Goal: Task Accomplishment & Management: Use online tool/utility

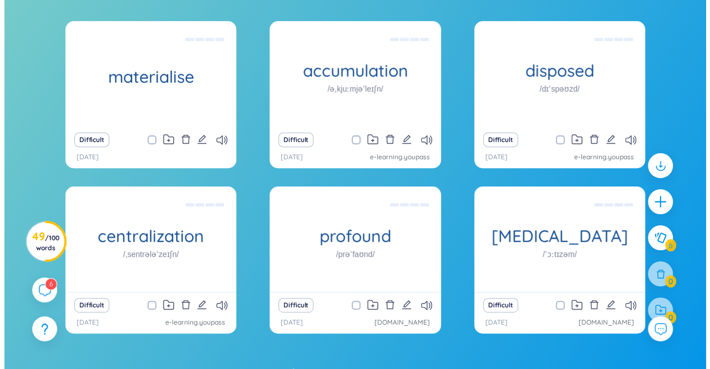
scroll to position [127, 0]
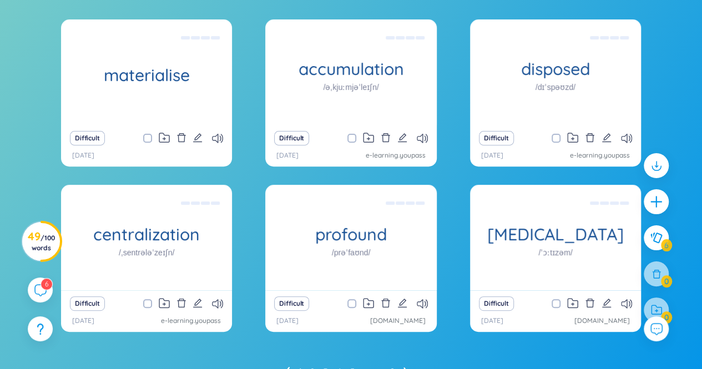
click at [203, 302] on div "Difficult" at bounding box center [147, 304] width 160 height 16
click at [201, 302] on icon "edit" at bounding box center [198, 303] width 10 height 10
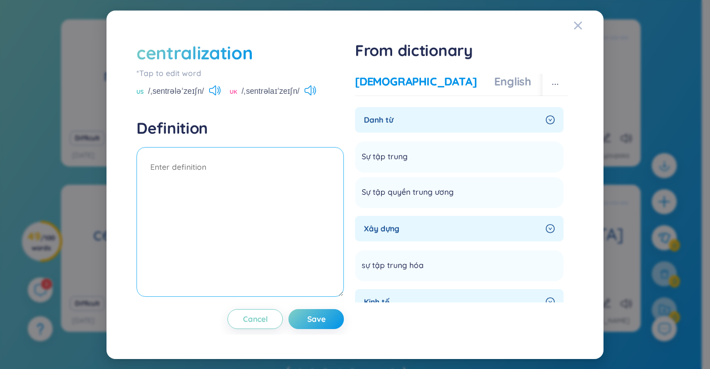
click at [222, 163] on textarea at bounding box center [241, 222] width 208 height 150
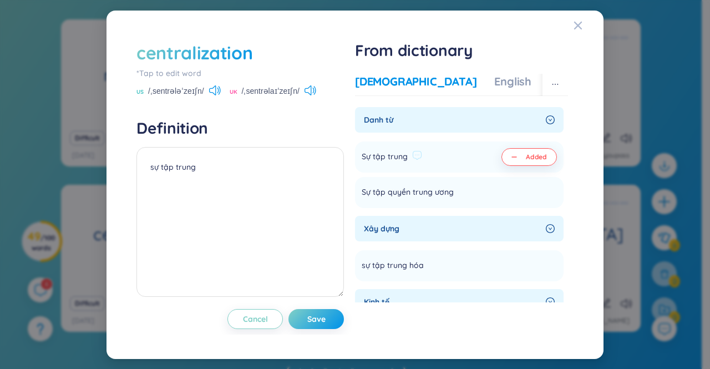
click at [547, 158] on button "Added" at bounding box center [530, 157] width 56 height 18
click at [337, 313] on button "Save" at bounding box center [317, 319] width 56 height 20
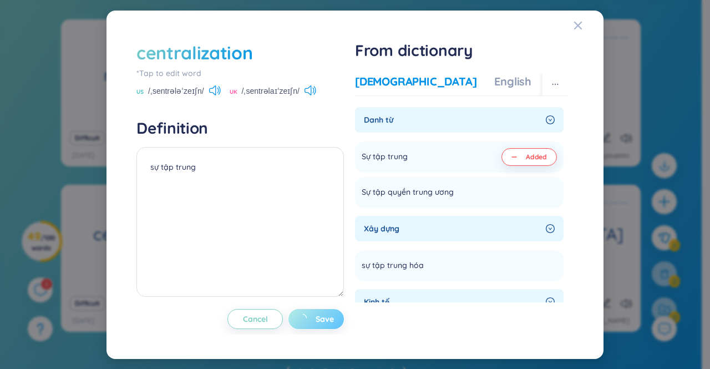
type textarea "sự tập trung"
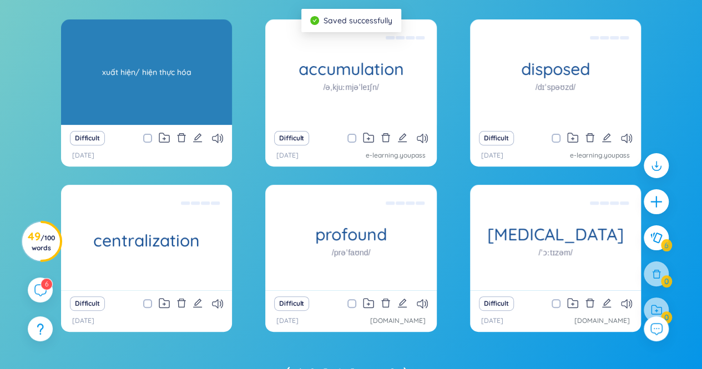
click at [213, 43] on div "xuất hiện/ hiện thực hóa" at bounding box center [147, 72] width 160 height 100
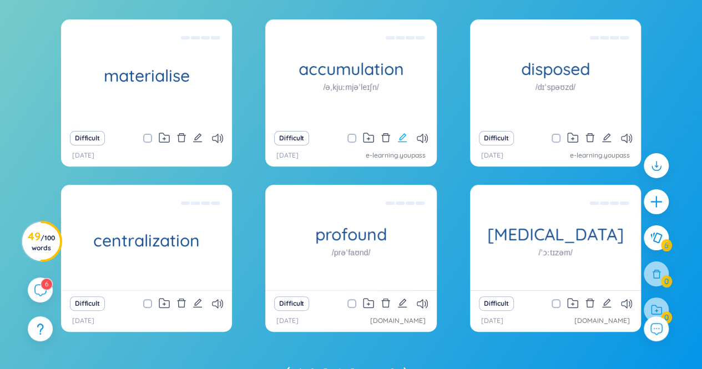
click at [400, 138] on icon "edit" at bounding box center [402, 137] width 9 height 9
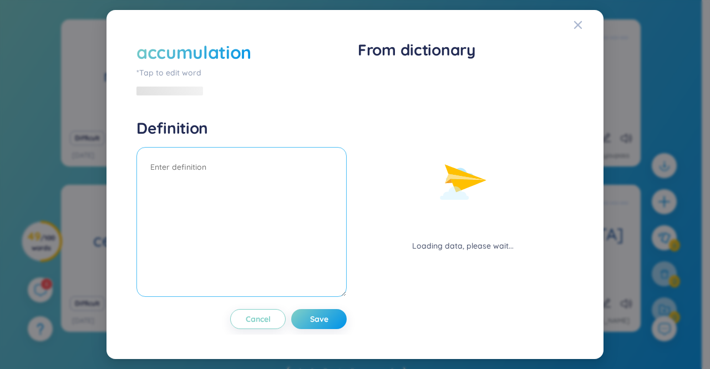
click at [185, 168] on textarea at bounding box center [242, 222] width 210 height 150
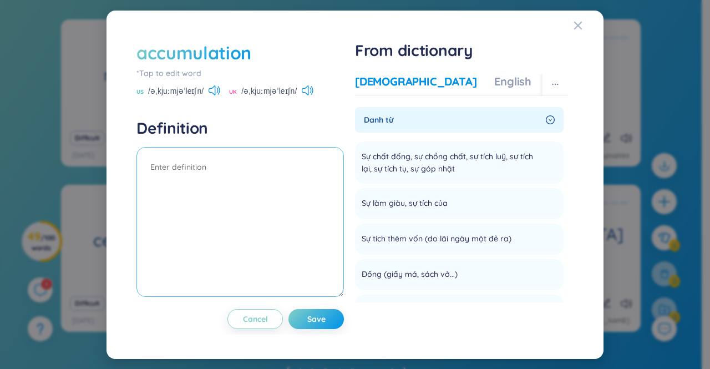
click at [185, 168] on textarea at bounding box center [241, 222] width 208 height 150
type textarea "sự chồng chất"
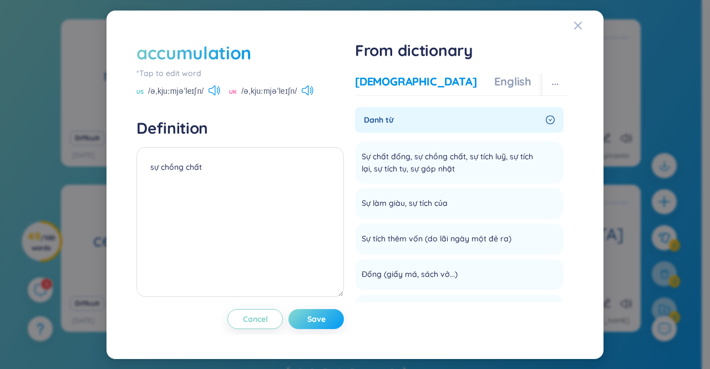
click at [325, 312] on button "Save" at bounding box center [317, 319] width 56 height 20
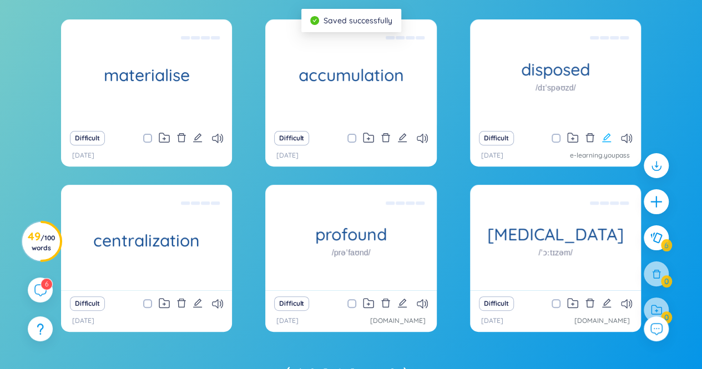
click at [611, 140] on icon "edit" at bounding box center [607, 138] width 10 height 10
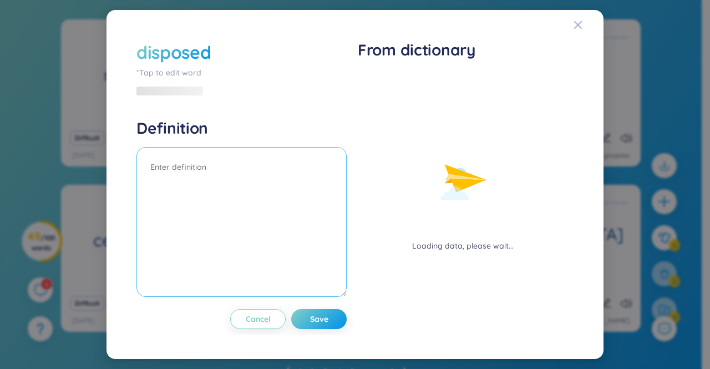
click at [178, 175] on textarea at bounding box center [242, 222] width 210 height 150
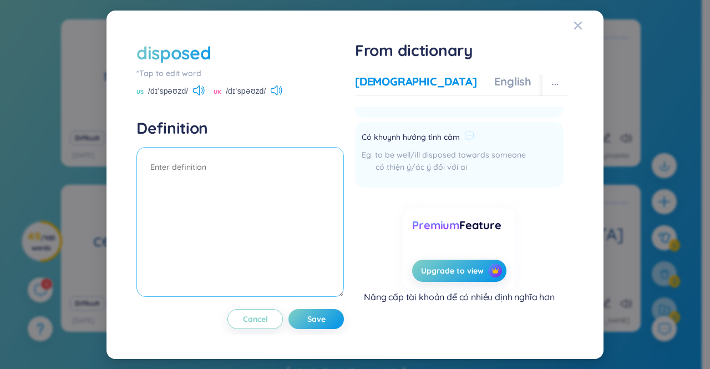
scroll to position [0, 0]
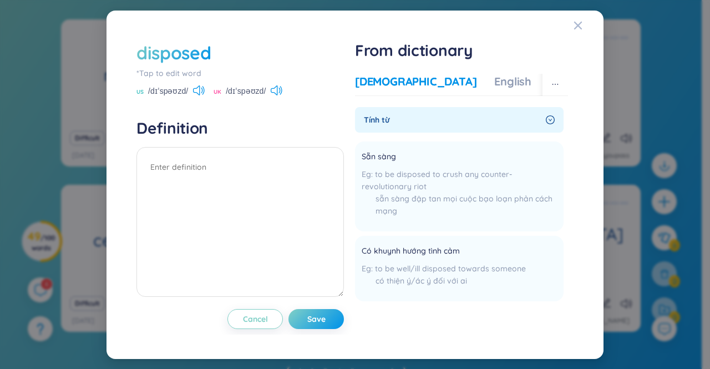
click at [212, 53] on div "disposed" at bounding box center [241, 53] width 208 height 24
click at [199, 53] on div "disposed" at bounding box center [174, 53] width 74 height 24
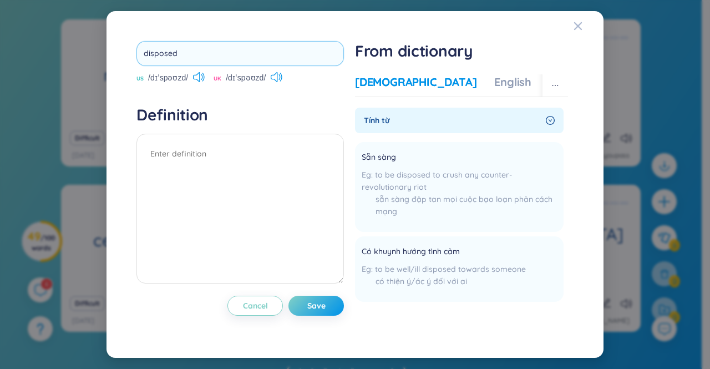
type input "dispose"
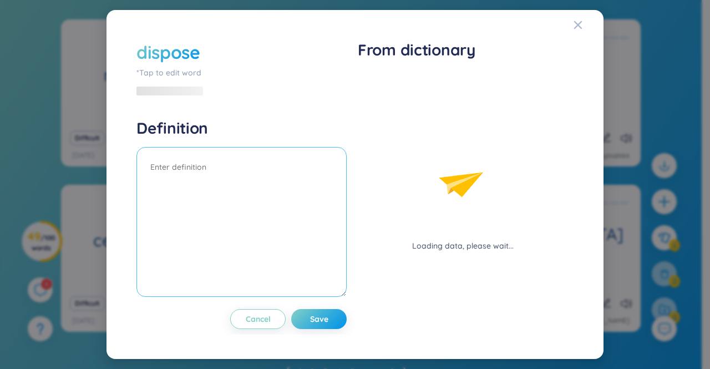
click at [182, 155] on textarea at bounding box center [242, 222] width 210 height 150
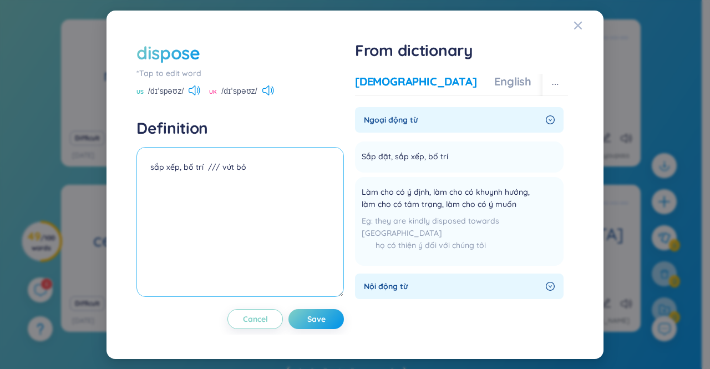
type textarea "sắp xếp, bố trí /// vứt bỏ"
click at [317, 330] on div "dispose *Tap to edit word US /dɪˈspəʊz/ UK /dɪˈspəʊz/ Definition sắp xếp, bố tr…" at bounding box center [355, 185] width 448 height 300
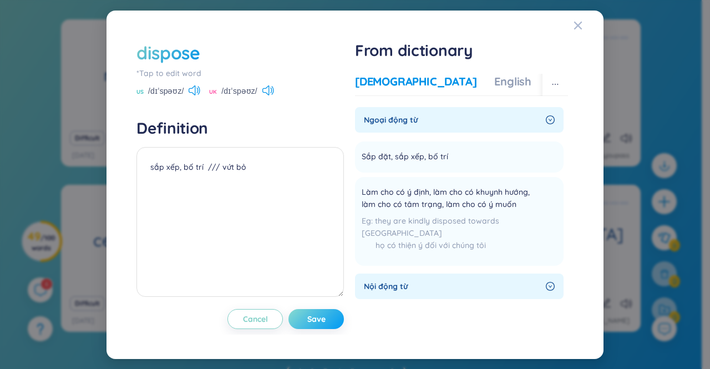
click at [325, 322] on span "Save" at bounding box center [316, 319] width 18 height 11
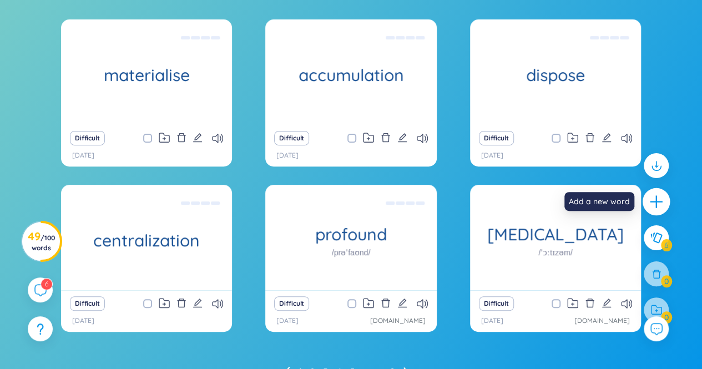
click at [647, 202] on div at bounding box center [657, 202] width 28 height 28
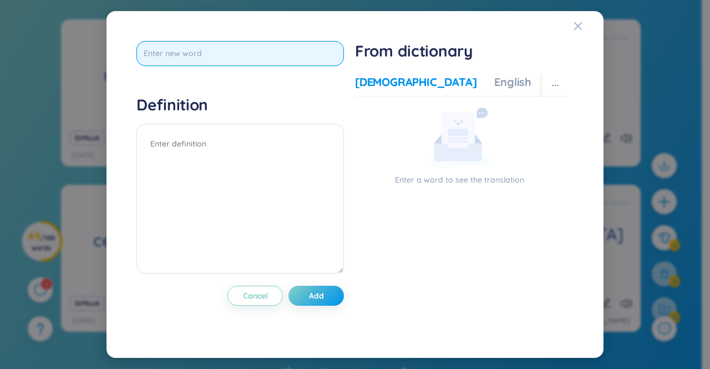
click at [280, 51] on input "text" at bounding box center [241, 53] width 208 height 25
type input "e"
type input "ẽ"
type input "expose"
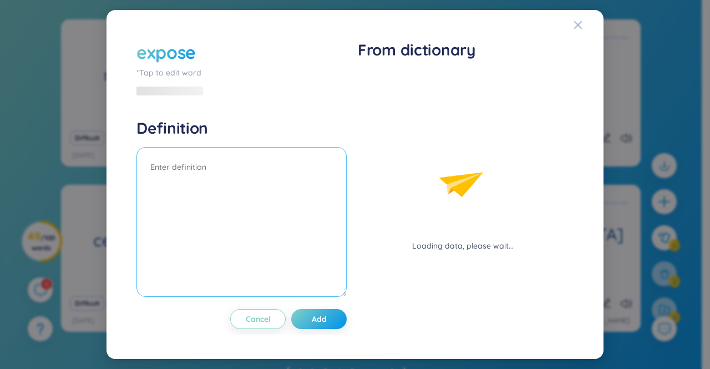
click at [225, 140] on div "Definition" at bounding box center [242, 209] width 210 height 182
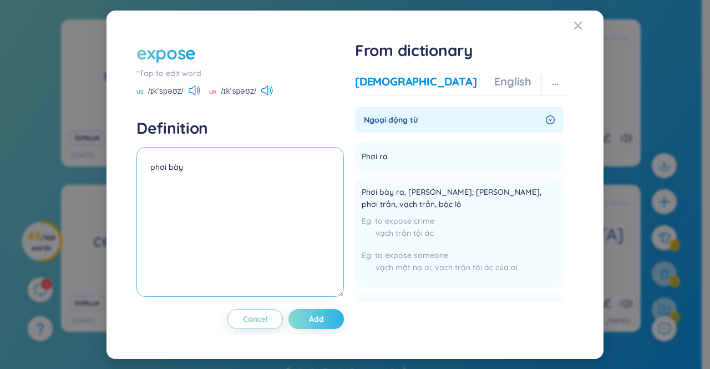
type textarea "phơi bày"
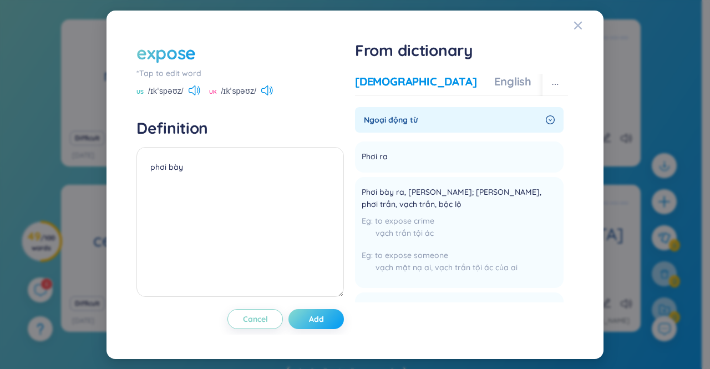
click at [317, 326] on button "Add" at bounding box center [317, 319] width 56 height 20
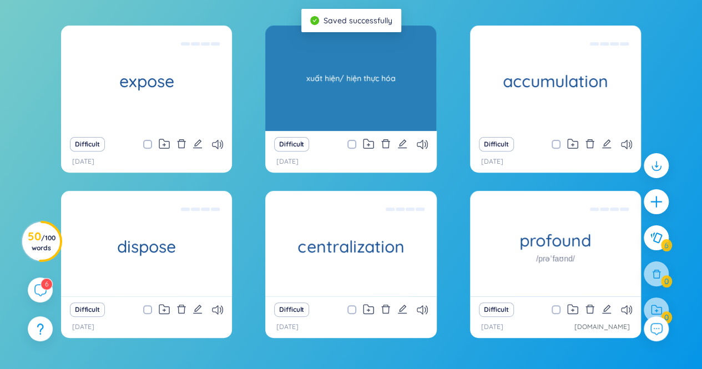
scroll to position [118, 0]
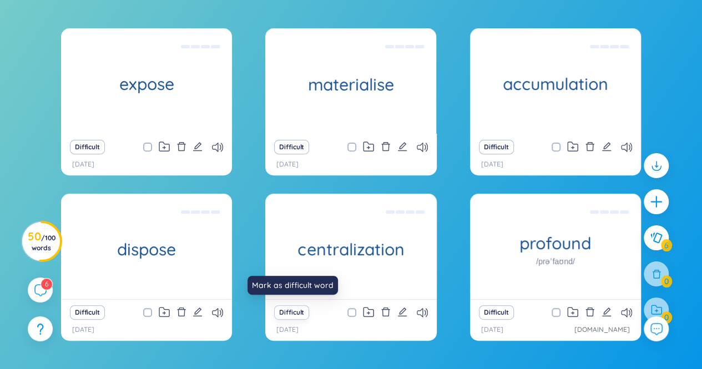
click at [295, 306] on button "Difficult" at bounding box center [291, 312] width 35 height 14
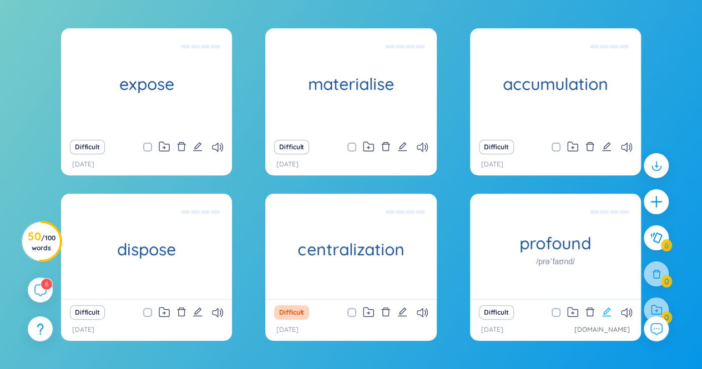
click at [605, 316] on icon "edit" at bounding box center [607, 312] width 10 height 10
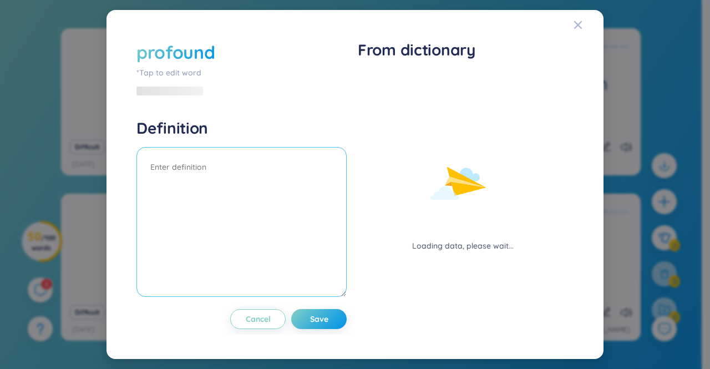
click at [266, 195] on textarea at bounding box center [242, 222] width 210 height 150
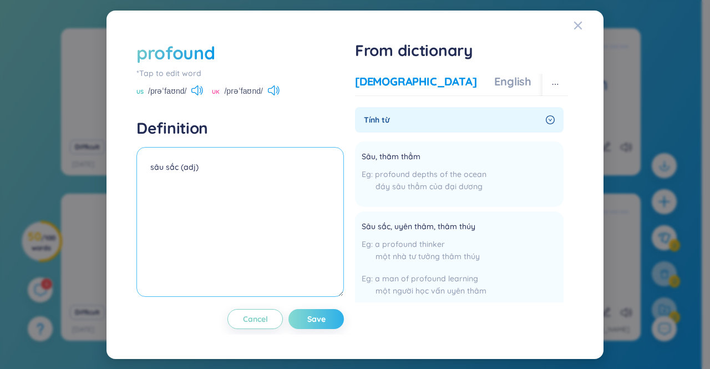
type textarea "sâu sắc (adj)"
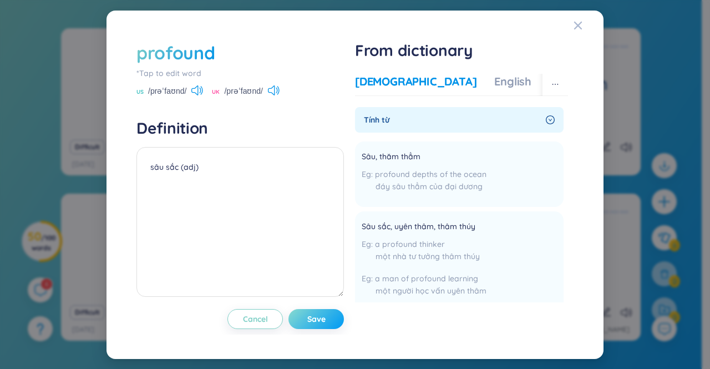
click at [323, 320] on span "Save" at bounding box center [316, 319] width 18 height 11
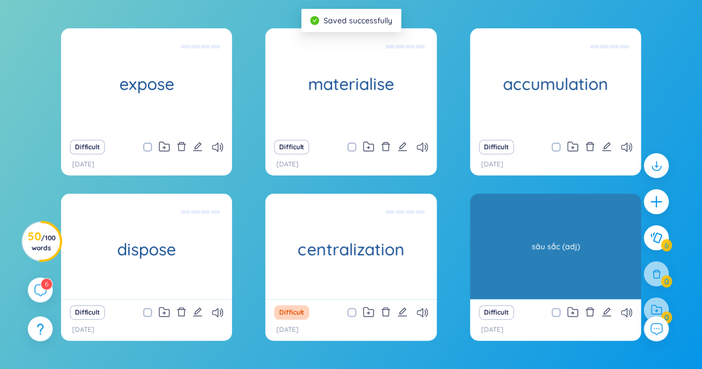
scroll to position [181, 0]
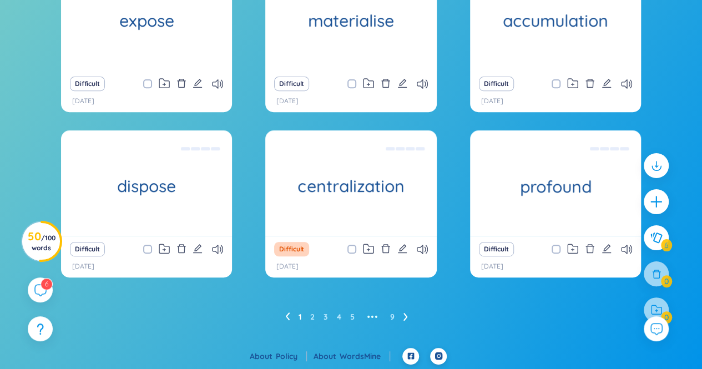
click at [315, 316] on ul "1 2 3 4 5 ••• 9" at bounding box center [351, 317] width 132 height 18
click at [310, 316] on link "2" at bounding box center [312, 317] width 4 height 17
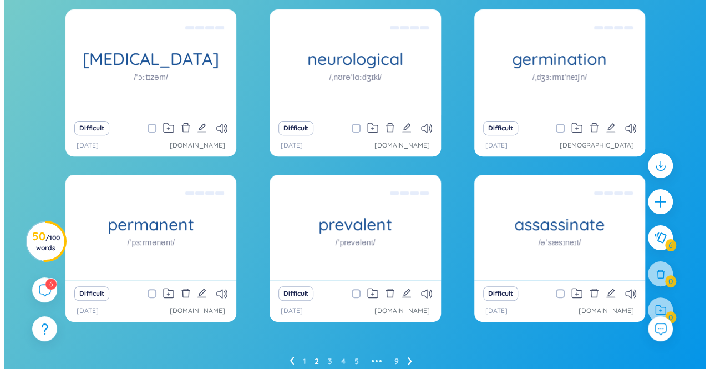
scroll to position [134, 0]
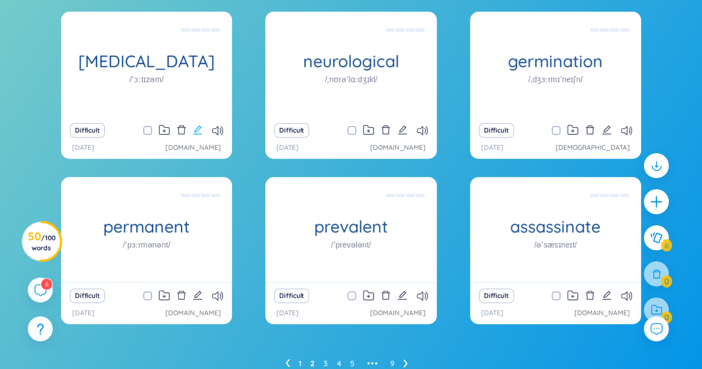
click at [195, 134] on button at bounding box center [198, 131] width 10 height 16
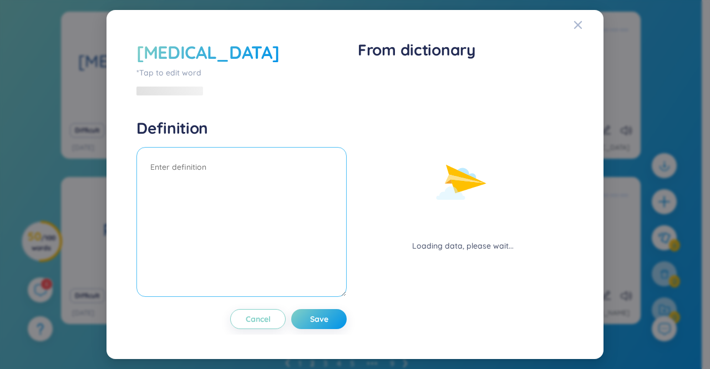
click at [196, 173] on textarea at bounding box center [242, 222] width 210 height 150
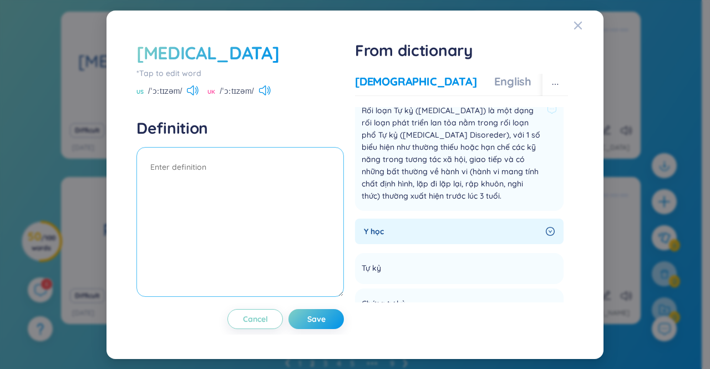
scroll to position [0, 0]
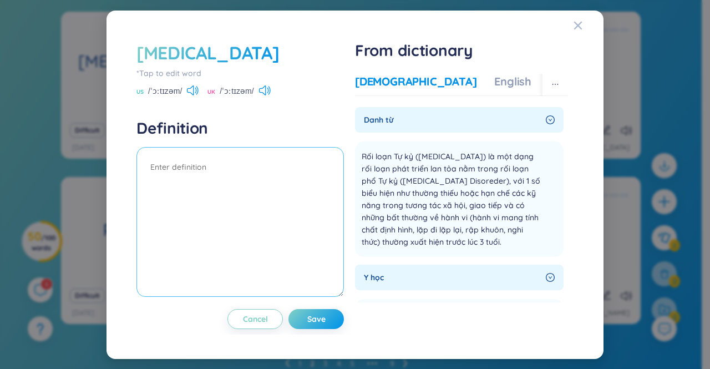
click at [221, 163] on textarea at bounding box center [241, 222] width 208 height 150
type textarea "tự kỷ"
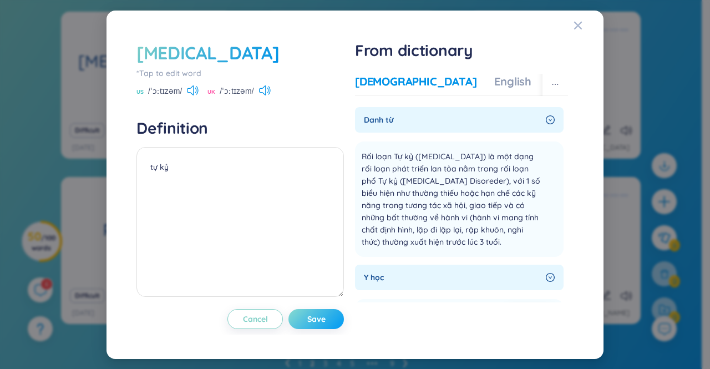
click at [336, 323] on button "Save" at bounding box center [317, 319] width 56 height 20
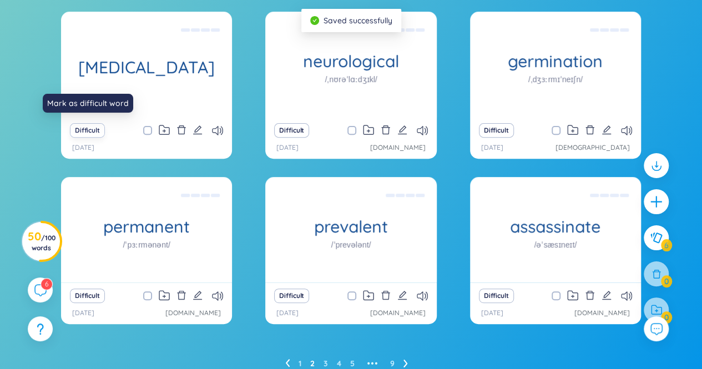
click at [101, 131] on button "Difficult" at bounding box center [87, 130] width 35 height 14
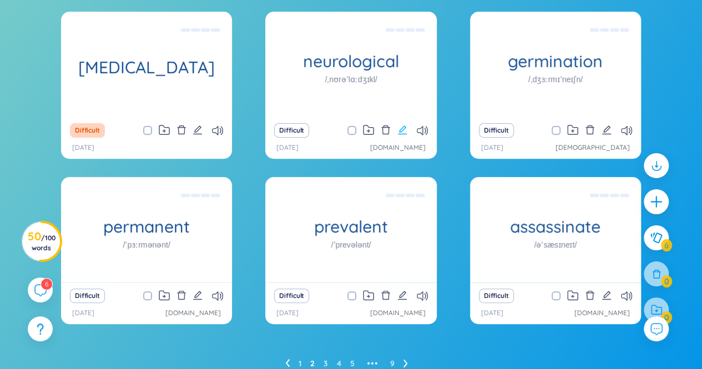
click at [399, 128] on icon "edit" at bounding box center [402, 130] width 10 height 10
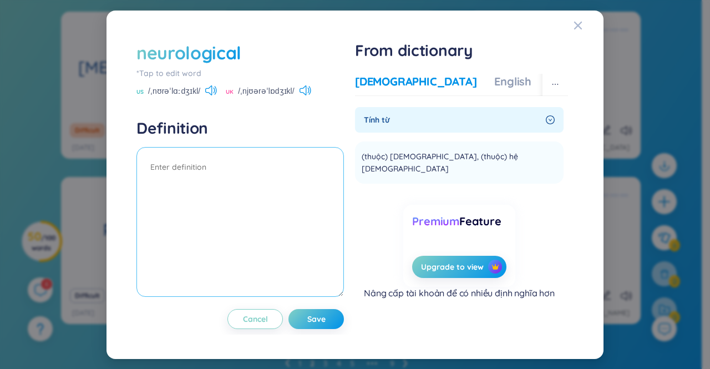
click at [235, 178] on textarea at bounding box center [241, 222] width 208 height 150
click at [583, 28] on span "Close" at bounding box center [589, 26] width 30 height 30
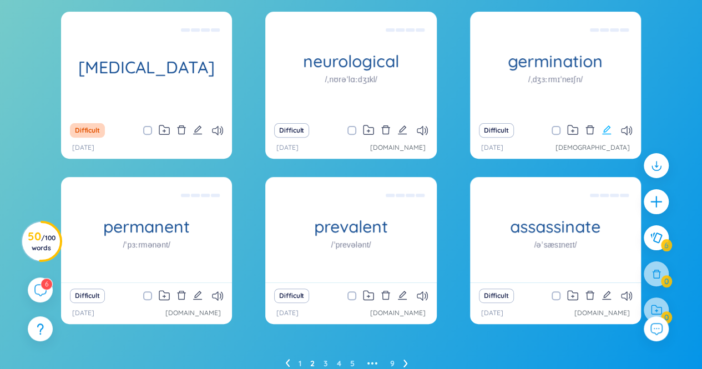
click at [606, 134] on icon "edit" at bounding box center [607, 130] width 10 height 10
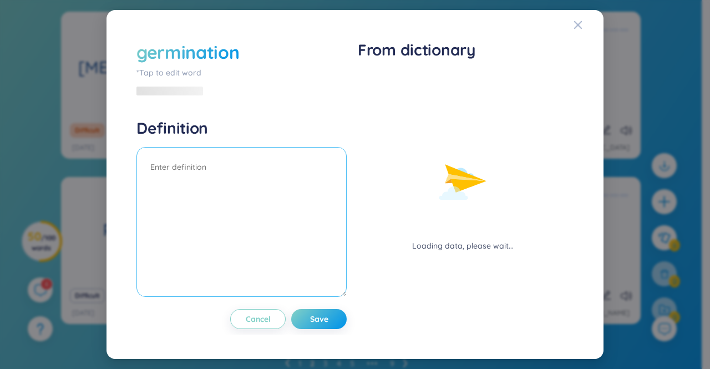
click at [213, 169] on textarea at bounding box center [242, 222] width 210 height 150
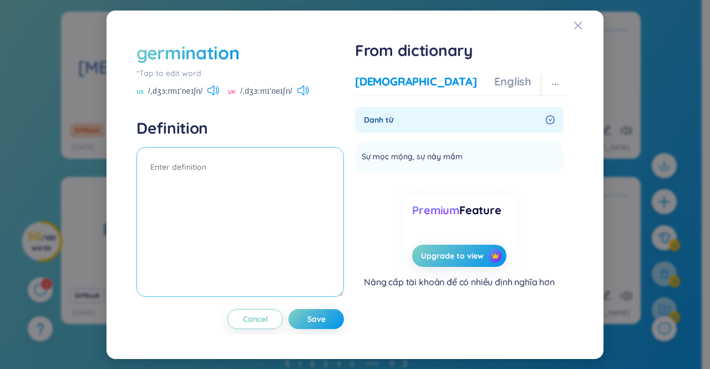
click at [213, 169] on textarea at bounding box center [241, 222] width 208 height 150
type textarea "sự nảy mầm"
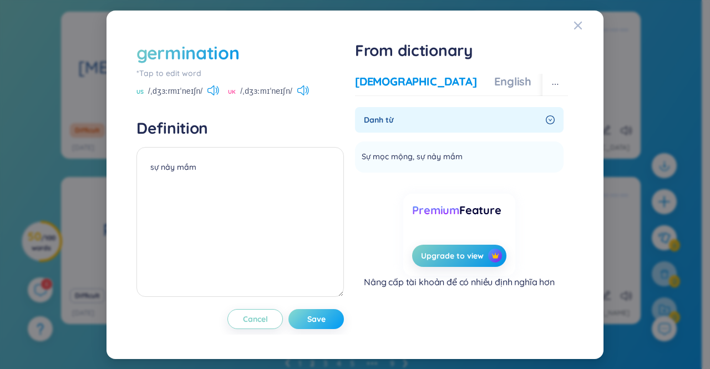
click at [316, 319] on span "Save" at bounding box center [316, 319] width 18 height 11
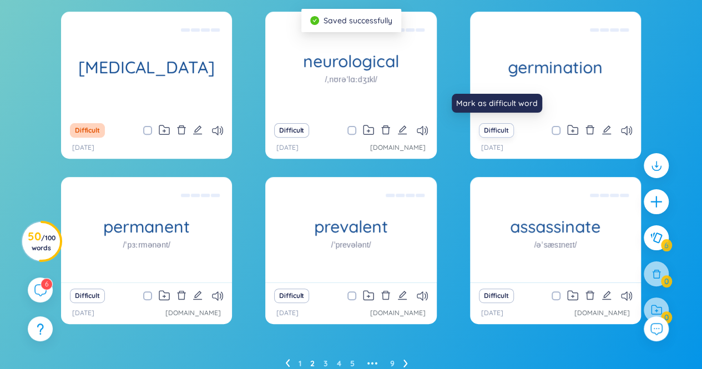
click at [502, 129] on button "Difficult" at bounding box center [496, 130] width 35 height 14
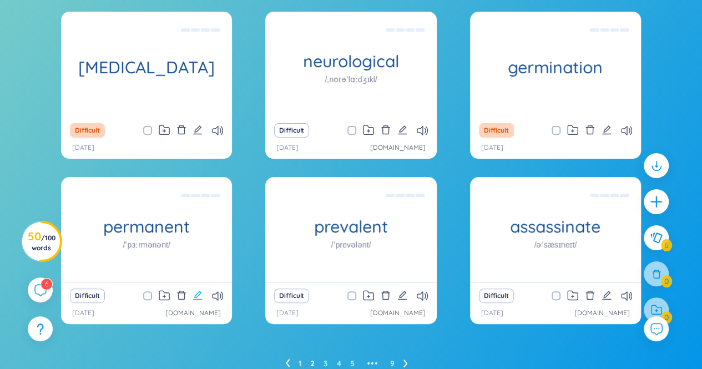
click at [200, 295] on icon "edit" at bounding box center [198, 295] width 10 height 10
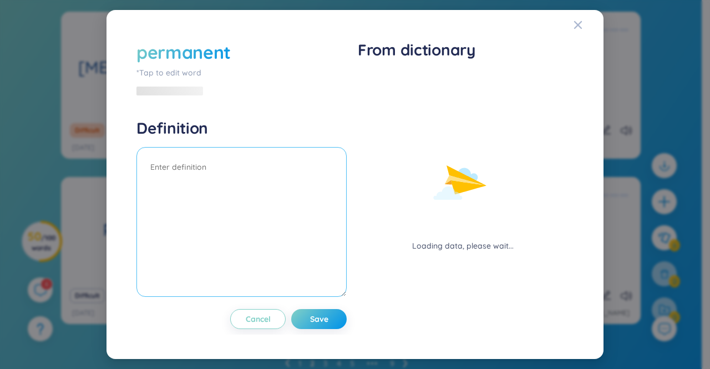
click at [216, 175] on textarea at bounding box center [242, 222] width 210 height 150
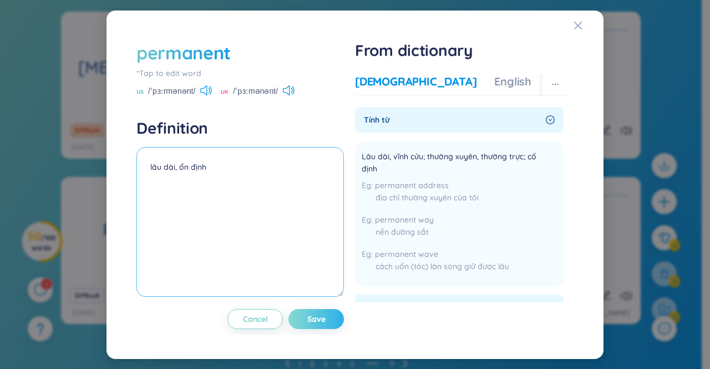
type textarea "lâu dài, ổn định"
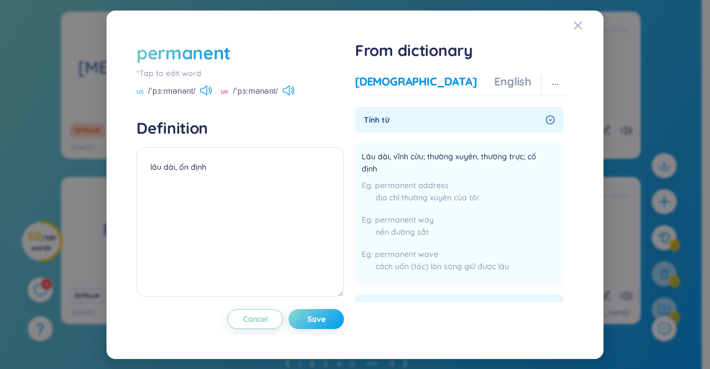
click at [325, 317] on span "Save" at bounding box center [316, 319] width 18 height 11
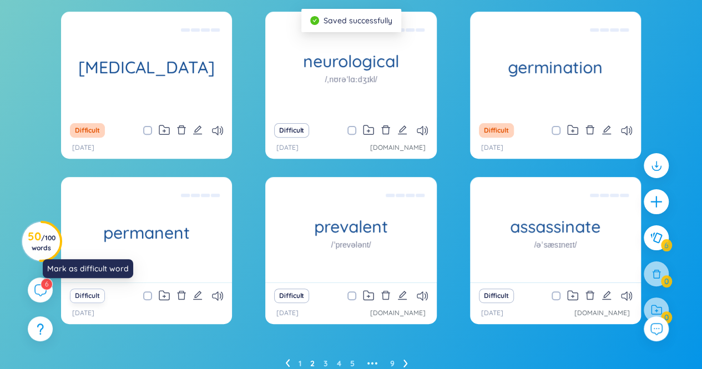
click at [85, 292] on button "Difficult" at bounding box center [87, 296] width 35 height 14
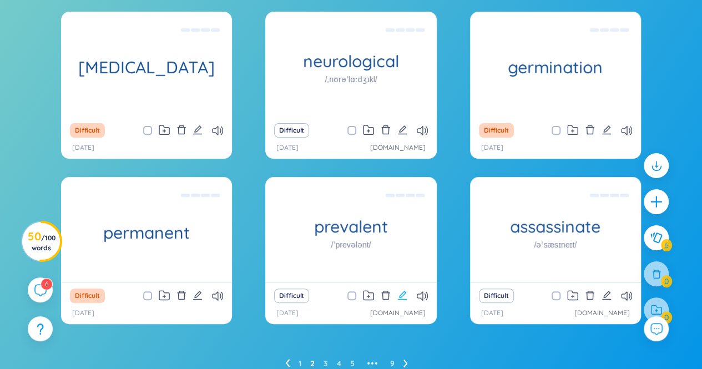
click at [403, 294] on icon "edit" at bounding box center [402, 295] width 9 height 9
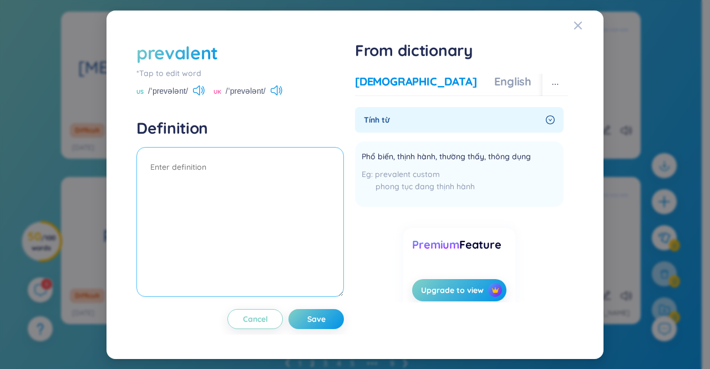
click at [228, 176] on textarea at bounding box center [241, 222] width 208 height 150
type textarea "phổ biến"
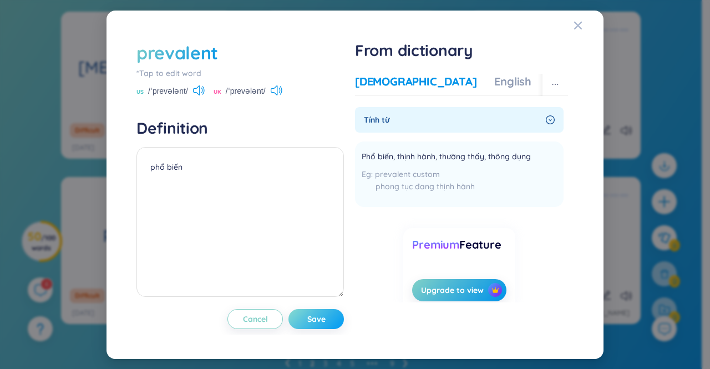
click at [311, 317] on span "Save" at bounding box center [316, 319] width 18 height 11
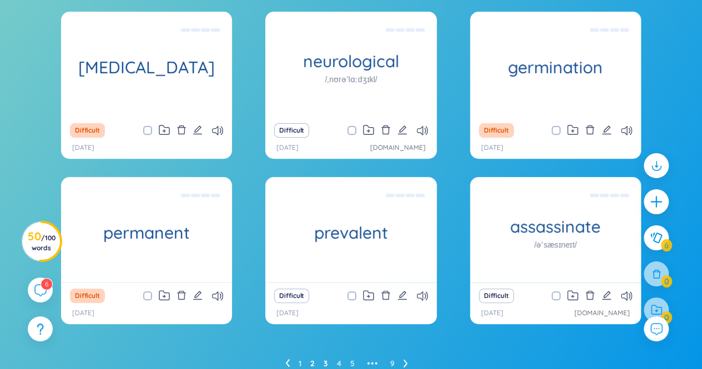
click at [324, 363] on link "3" at bounding box center [326, 363] width 4 height 17
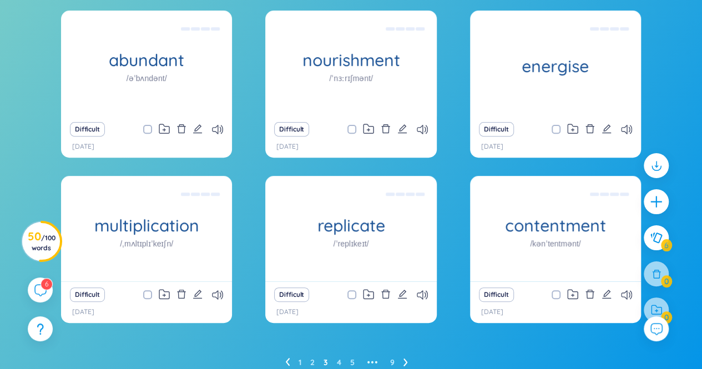
scroll to position [134, 0]
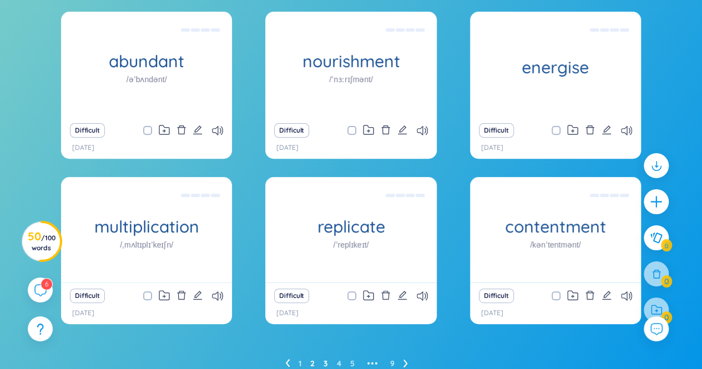
click at [311, 366] on link "2" at bounding box center [312, 363] width 4 height 17
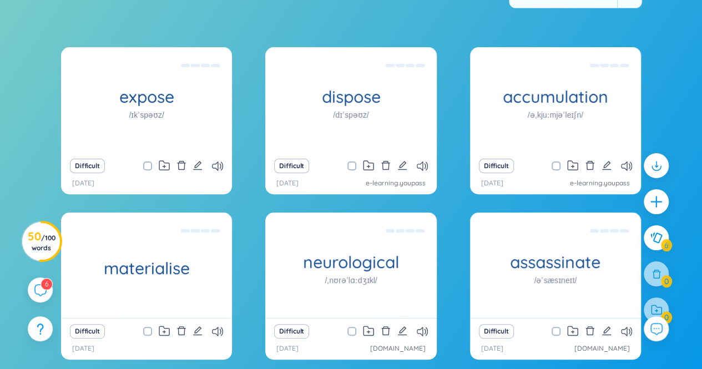
scroll to position [181, 0]
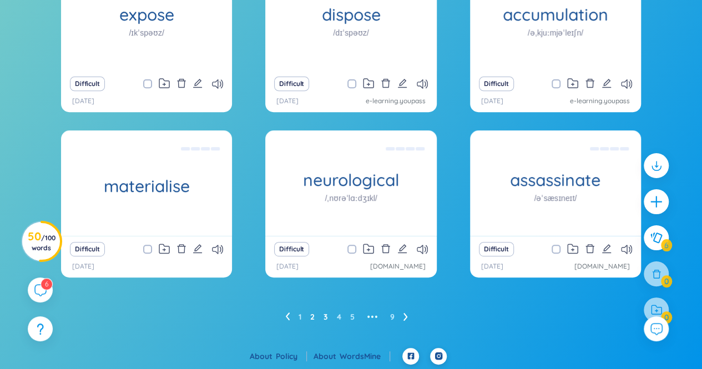
click at [326, 316] on link "3" at bounding box center [326, 317] width 4 height 17
